Goal: Information Seeking & Learning: Learn about a topic

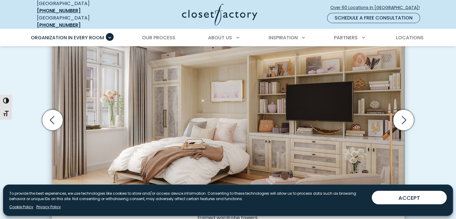
scroll to position [196, 0]
click at [404, 116] on icon "Next slide" at bounding box center [403, 119] width 21 height 21
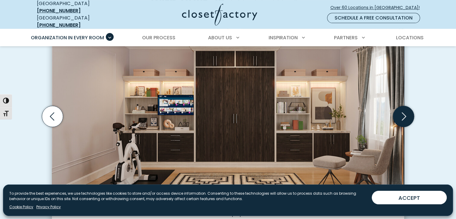
scroll to position [199, 0]
click at [404, 113] on icon "Next slide" at bounding box center [403, 115] width 21 height 21
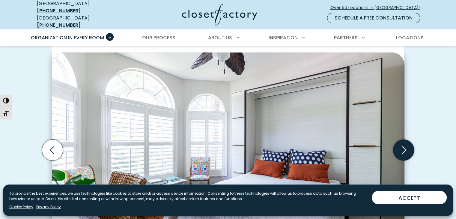
scroll to position [159, 0]
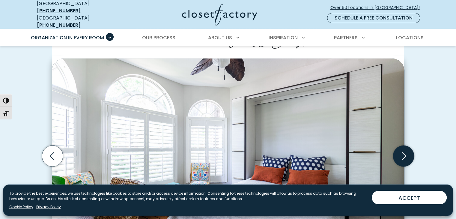
click at [415, 145] on icon "Next slide" at bounding box center [403, 156] width 26 height 26
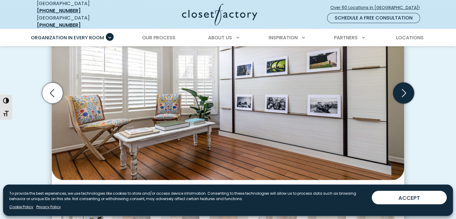
scroll to position [223, 0]
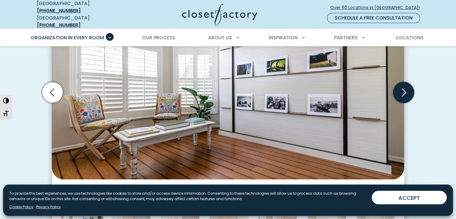
click at [407, 89] on icon "Next slide" at bounding box center [403, 92] width 21 height 21
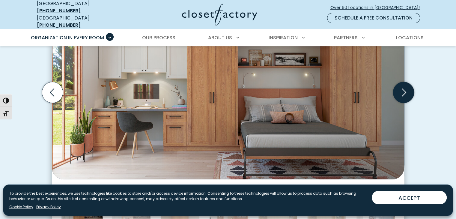
click at [406, 88] on icon "Next slide" at bounding box center [403, 92] width 21 height 21
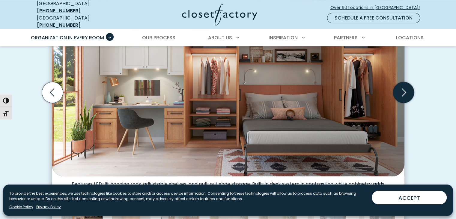
click at [405, 88] on icon "Next slide" at bounding box center [404, 92] width 4 height 8
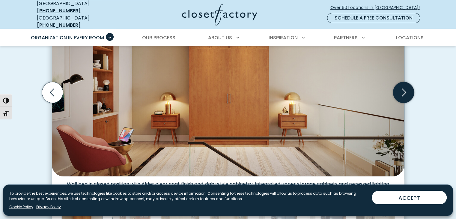
click at [406, 91] on icon "Next slide" at bounding box center [403, 92] width 21 height 21
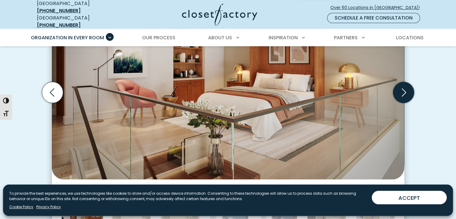
click at [412, 91] on icon "Next slide" at bounding box center [403, 92] width 21 height 21
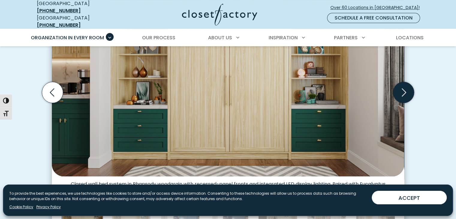
click at [408, 87] on icon "Next slide" at bounding box center [403, 92] width 21 height 21
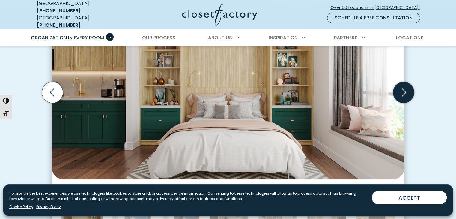
click at [405, 93] on icon "Next slide" at bounding box center [403, 92] width 21 height 21
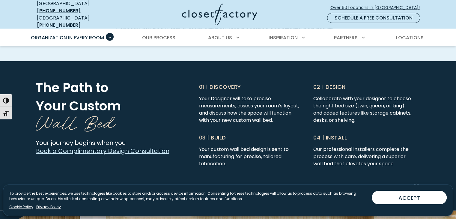
scroll to position [1519, 0]
